Goal: Information Seeking & Learning: Find specific fact

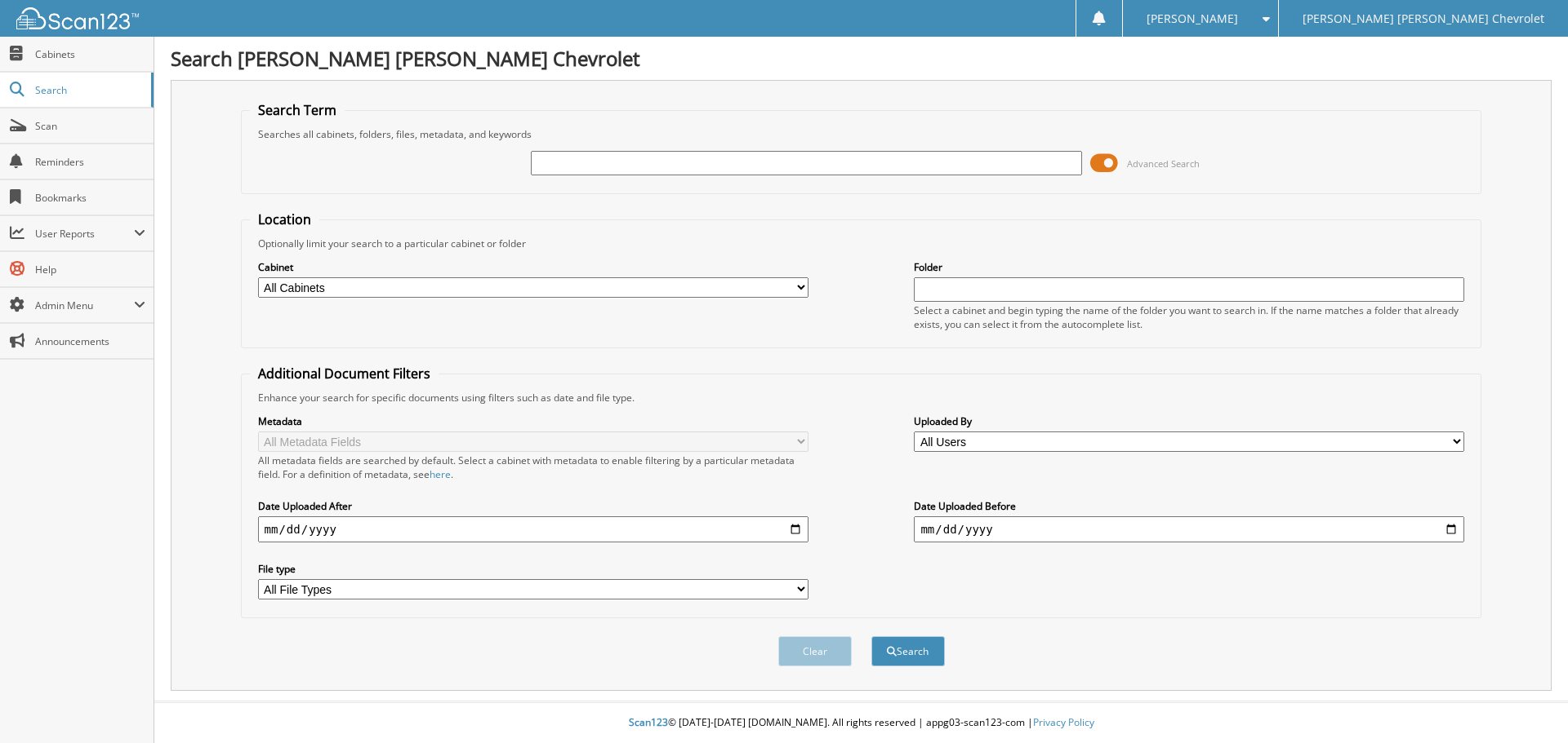
click at [739, 166] on input "text" at bounding box center [805, 163] width 550 height 24
type input "379598A"
click at [872, 637] on button "Search" at bounding box center [908, 652] width 73 height 30
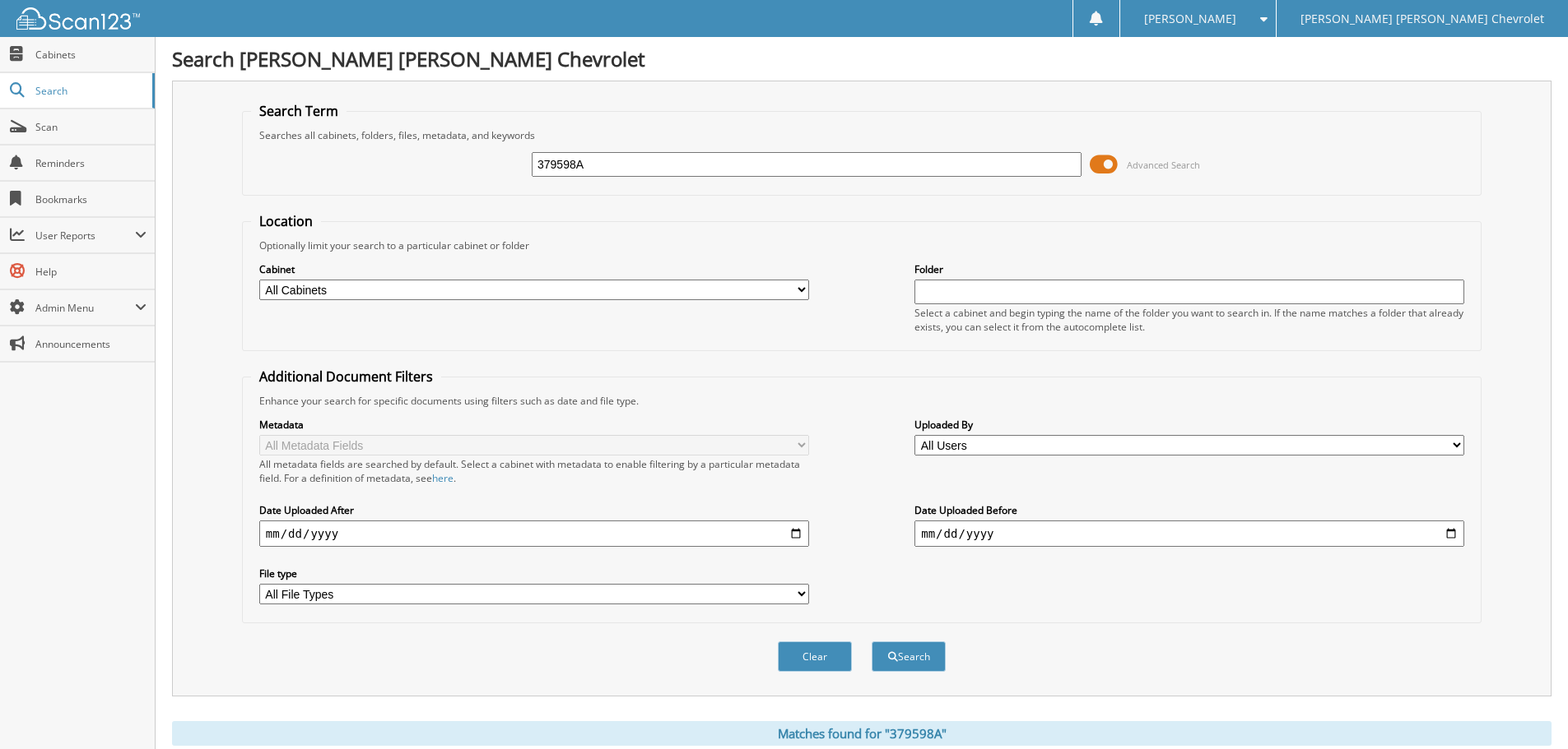
drag, startPoint x: 597, startPoint y: 165, endPoint x: 480, endPoint y: 165, distance: 117.0
click at [480, 165] on div "379598A Advanced Search" at bounding box center [862, 164] width 1221 height 45
type input "612234A"
click at [871, 642] on button "Search" at bounding box center [908, 657] width 74 height 31
drag, startPoint x: 606, startPoint y: 165, endPoint x: 527, endPoint y: 172, distance: 79.3
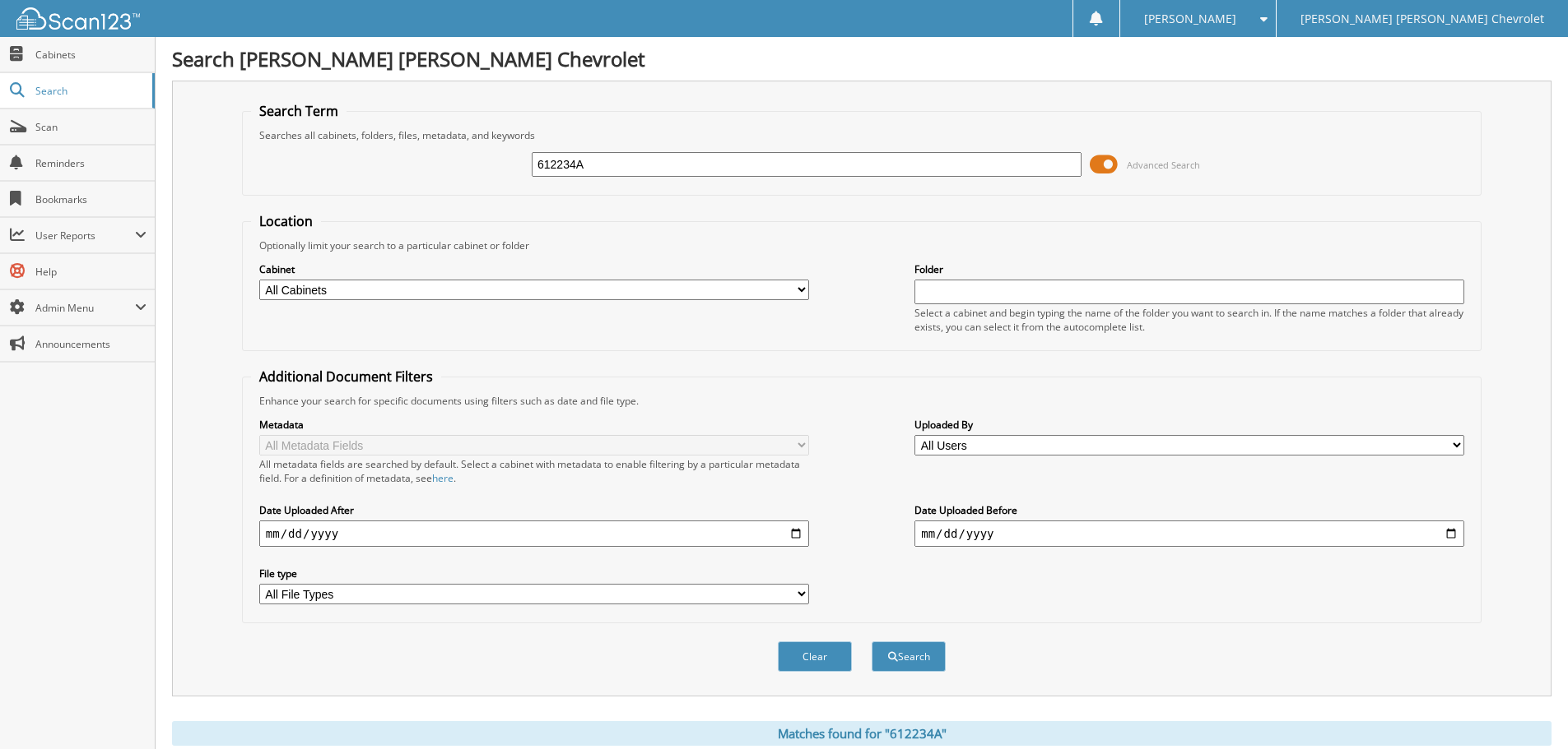
click at [527, 172] on div "612234A Advanced Search" at bounding box center [862, 164] width 1221 height 45
type input "520514A"
click at [871, 642] on button "Search" at bounding box center [908, 657] width 74 height 31
